Goal: Transaction & Acquisition: Purchase product/service

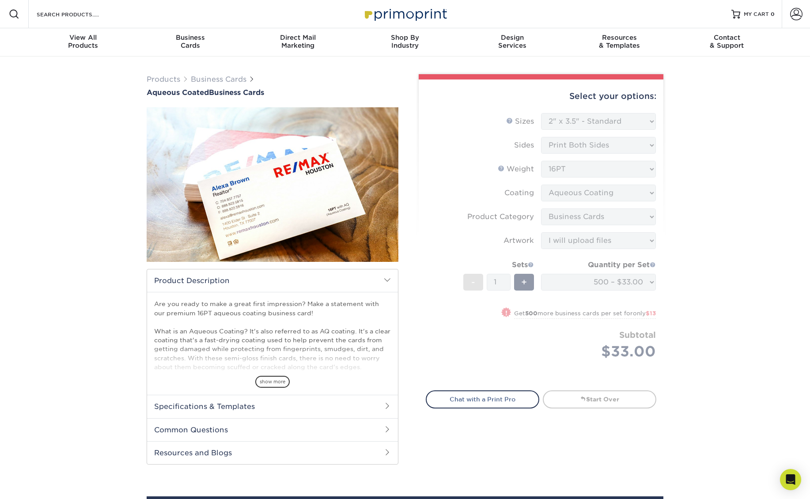
select select "2.00x3.50"
select select "3b5148f1-0588-4f88-a218-97bcfdce65c1"
select select "upload"
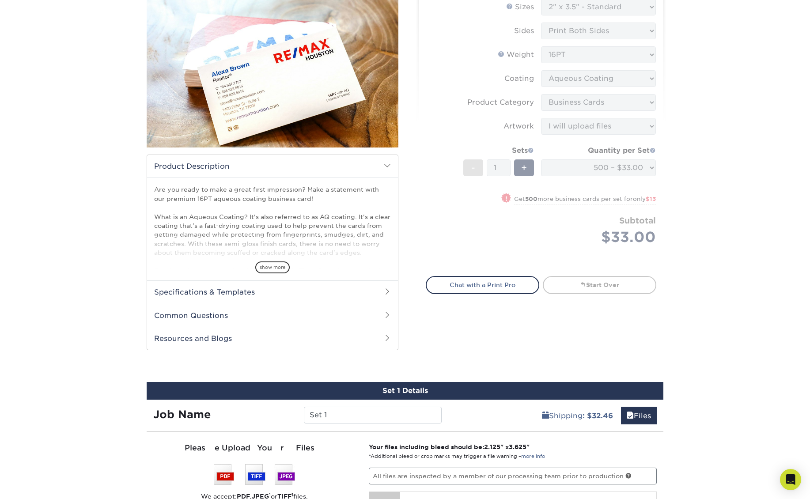
scroll to position [374, 0]
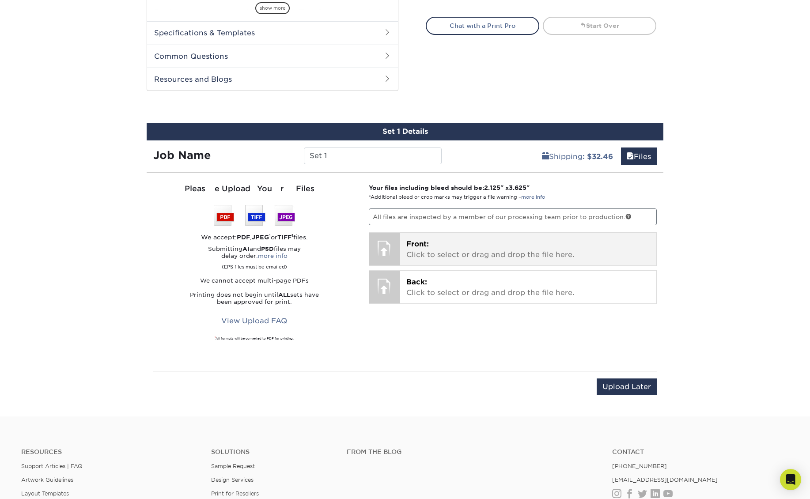
click at [519, 253] on p "Front: Click to select or drag and drop the file here." at bounding box center [528, 249] width 244 height 21
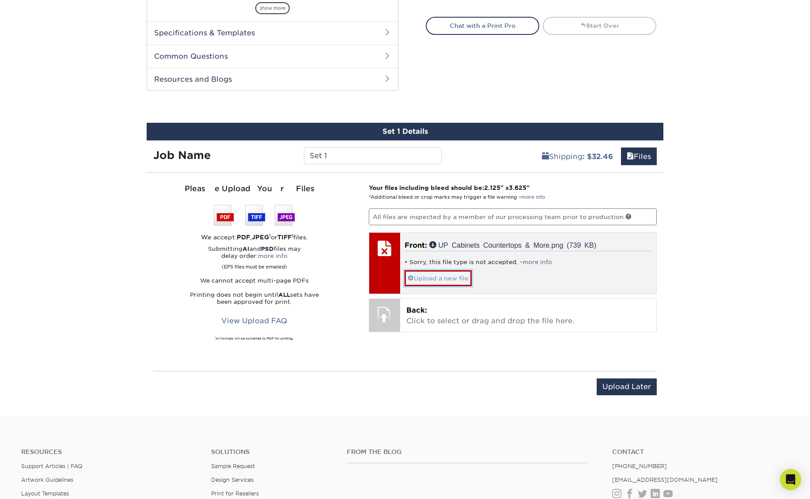
click at [411, 278] on span at bounding box center [411, 278] width 6 height 7
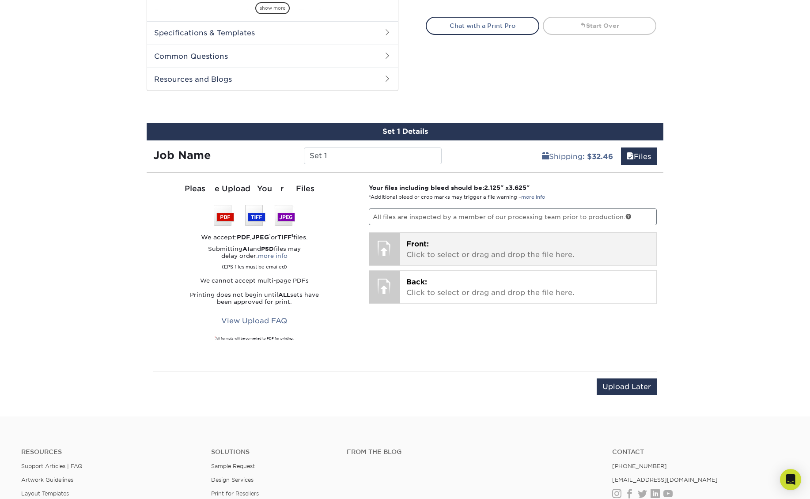
click at [416, 254] on p "Front: Click to select or drag and drop the file here." at bounding box center [528, 249] width 244 height 21
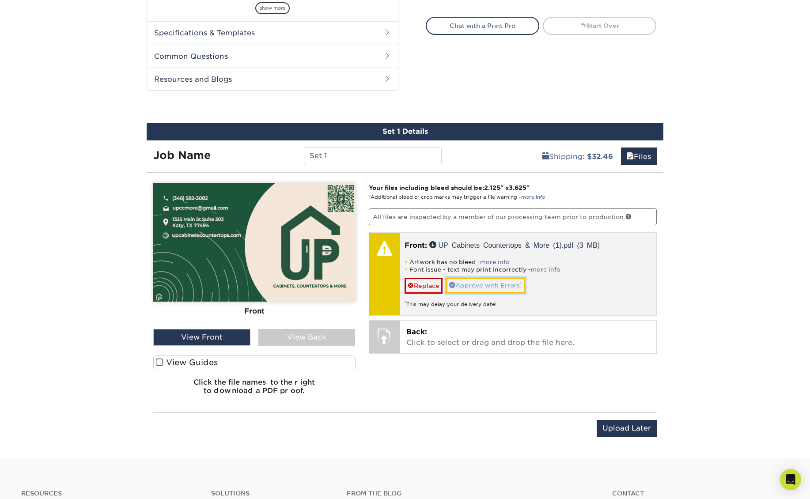
click at [497, 283] on link "Approve with Errors *" at bounding box center [485, 285] width 79 height 15
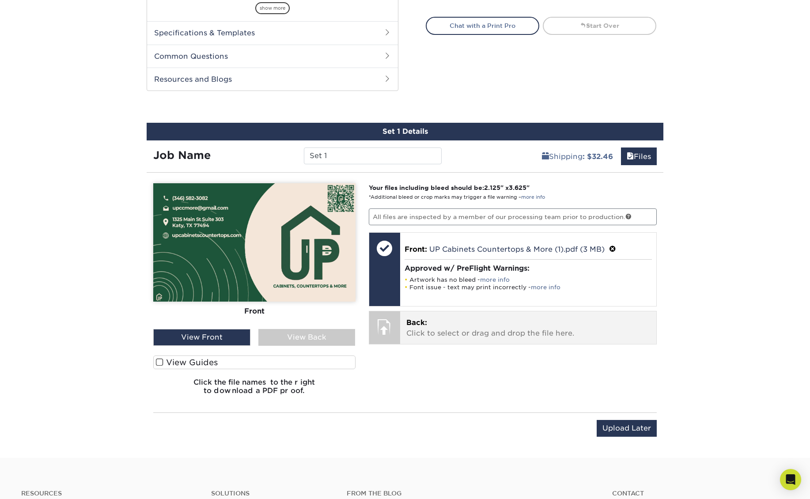
click at [487, 326] on p "Back: Click to select or drag and drop the file here." at bounding box center [528, 327] width 244 height 21
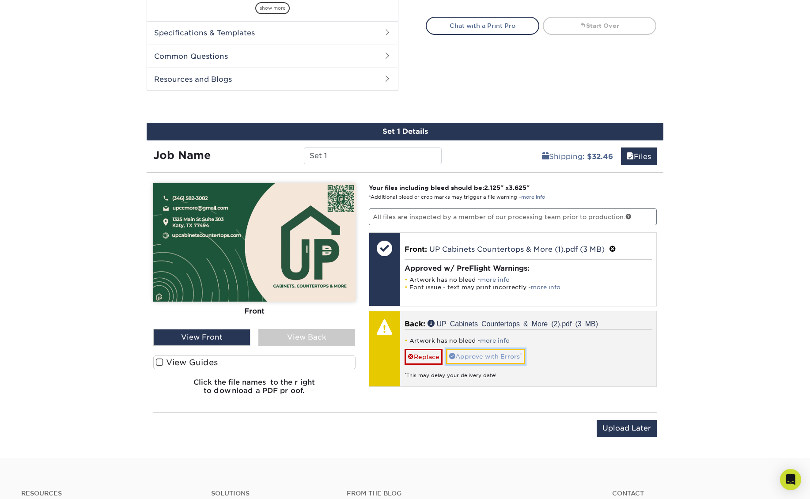
click at [454, 358] on span at bounding box center [452, 356] width 6 height 6
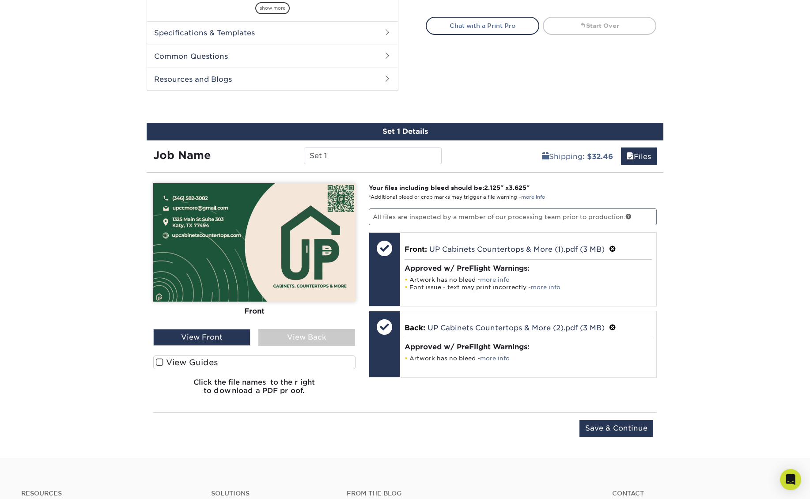
click at [505, 421] on div "Upload Later Save & Continue Continue" at bounding box center [404, 433] width 503 height 27
click at [630, 428] on input "Save & Continue" at bounding box center [616, 428] width 74 height 17
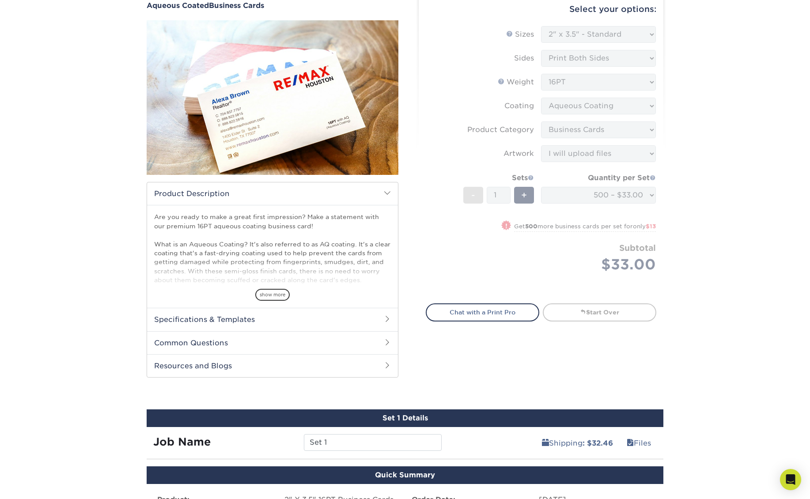
scroll to position [256, 0]
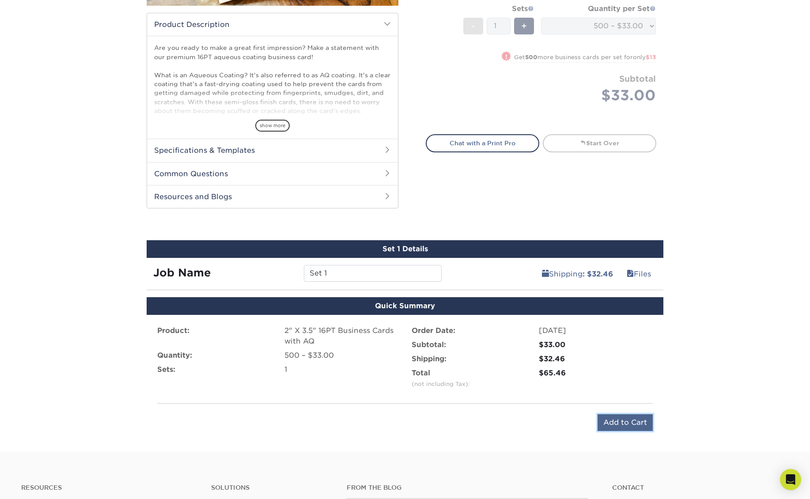
click at [624, 420] on input "Add to Cart" at bounding box center [624, 422] width 55 height 17
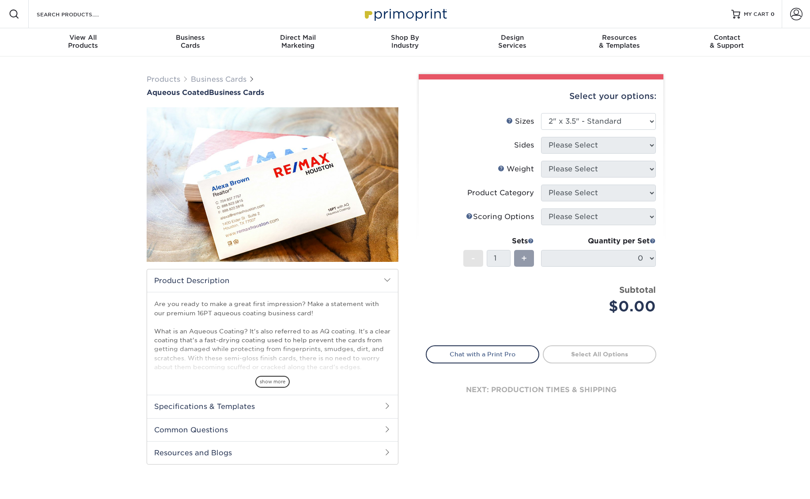
select select "2.00x3.50"
click at [355, 201] on img at bounding box center [273, 185] width 252 height 252
